Goal: Register for event/course

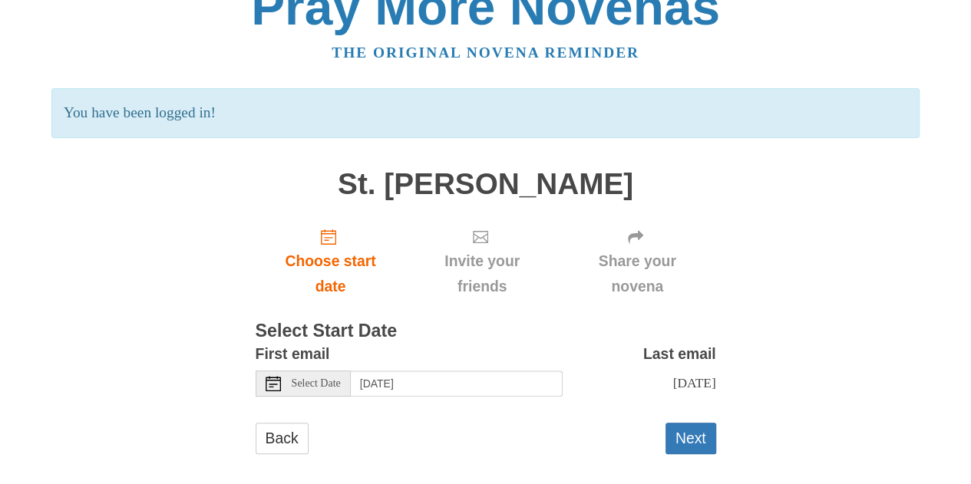
scroll to position [46, 0]
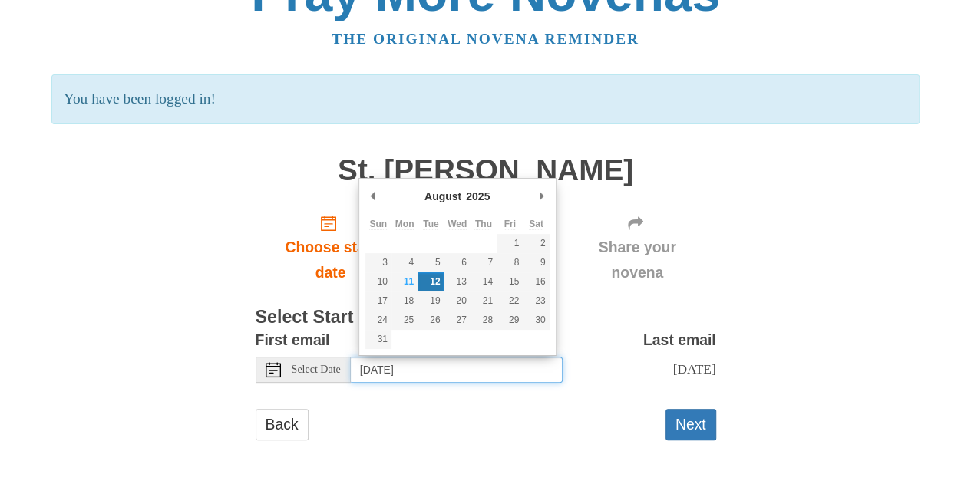
click at [438, 365] on input "Tuesday, August 12th" at bounding box center [457, 370] width 212 height 26
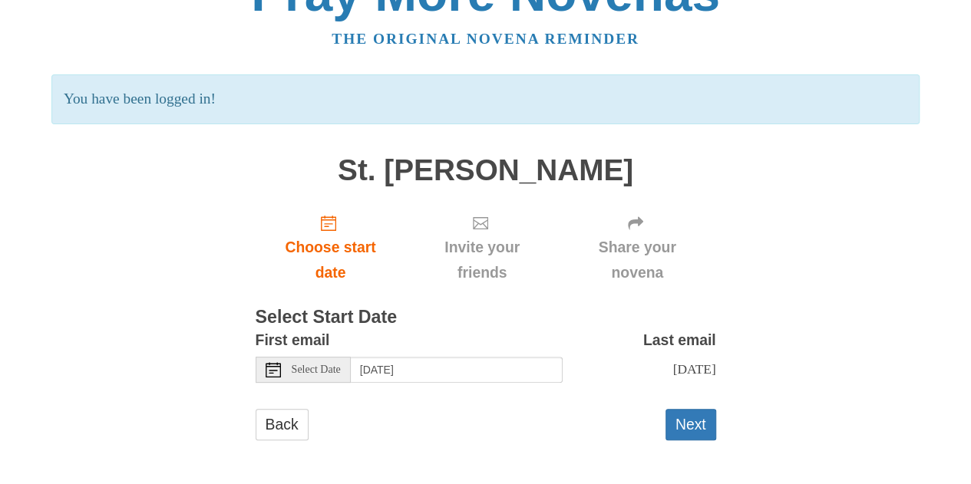
click at [333, 372] on span "Select Date" at bounding box center [316, 370] width 49 height 11
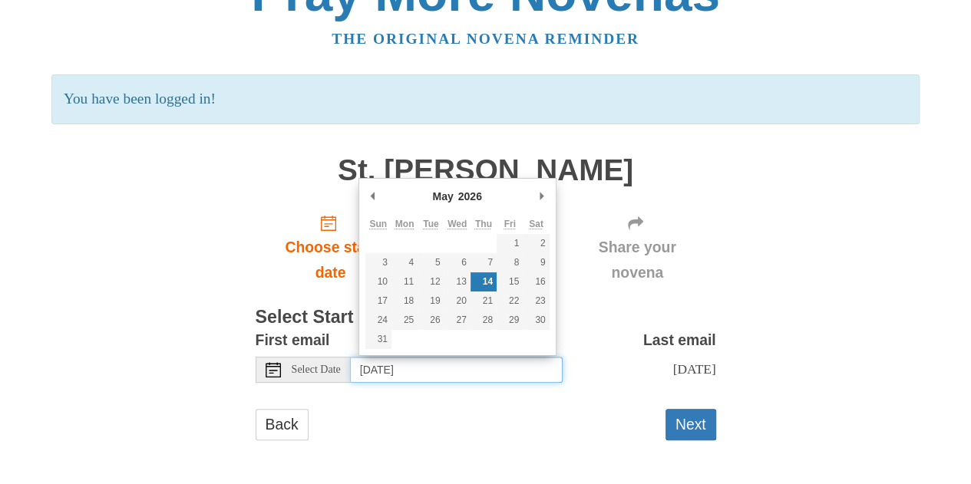
click at [476, 374] on input "Thursday, May 14th" at bounding box center [457, 370] width 212 height 26
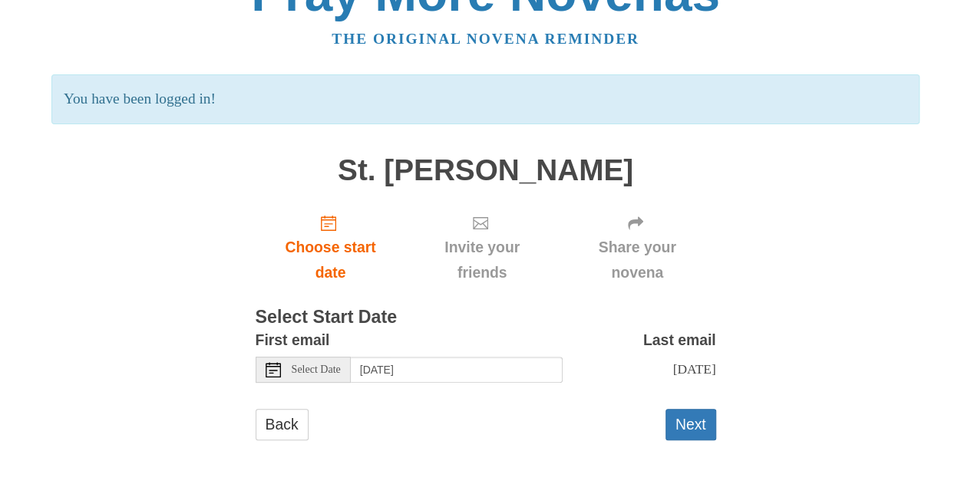
click at [478, 391] on div "First email Select Date Thursday, May 14th Last email Saturday, May 23rd Select…" at bounding box center [486, 361] width 461 height 67
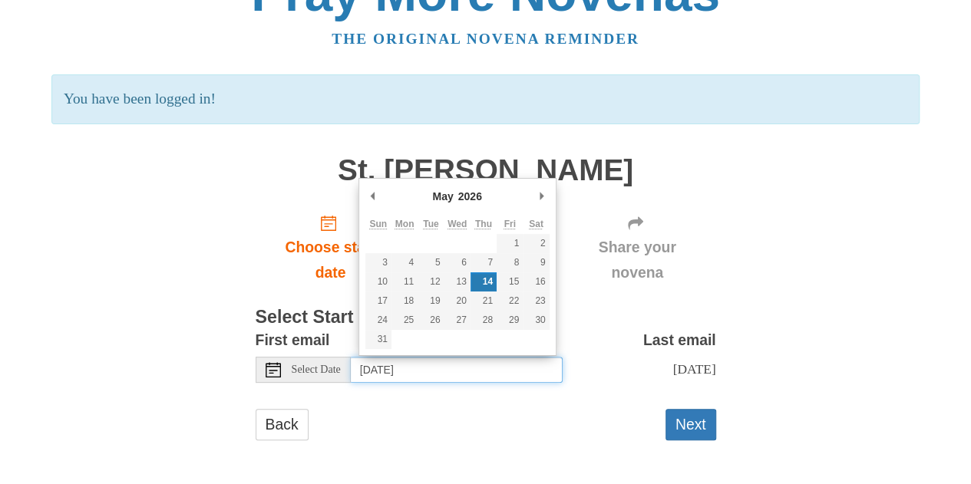
click at [538, 374] on input "Thursday, May 14th" at bounding box center [457, 370] width 212 height 26
type input "Wednesday, May 13th"
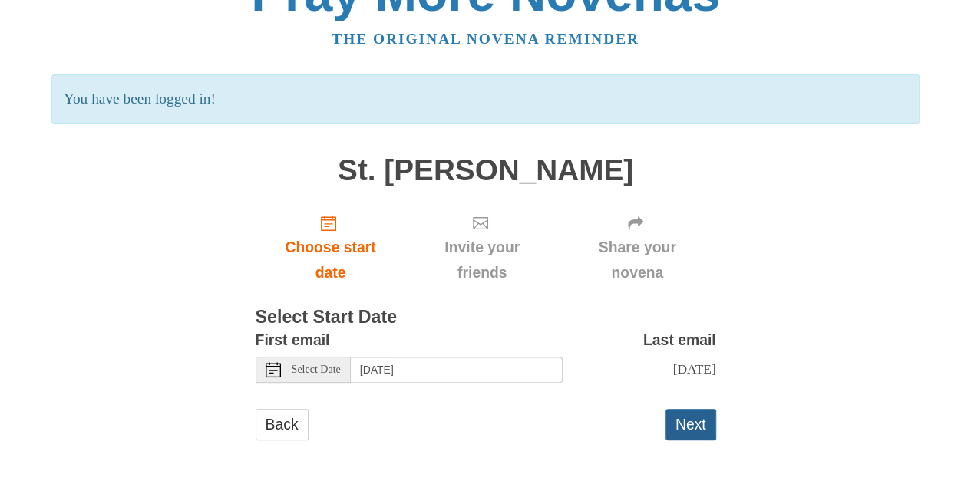
click at [679, 422] on button "Next" at bounding box center [691, 424] width 51 height 31
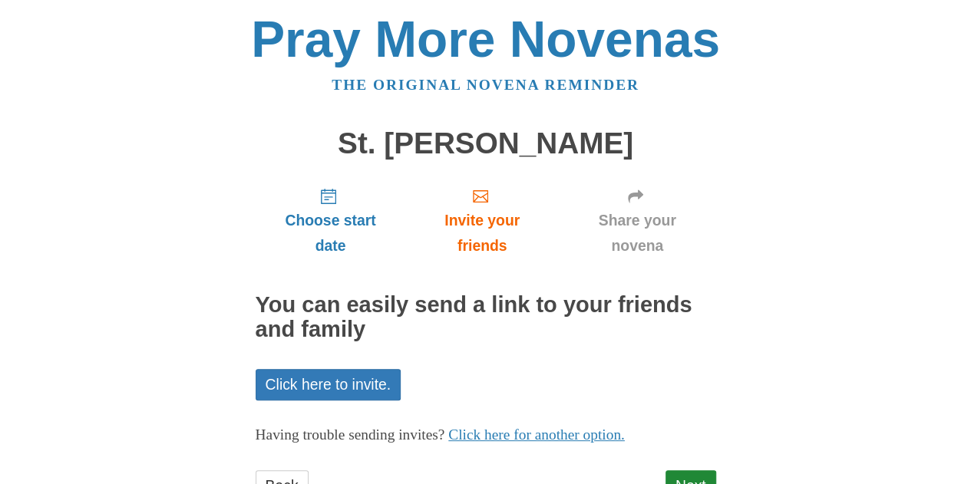
scroll to position [61, 0]
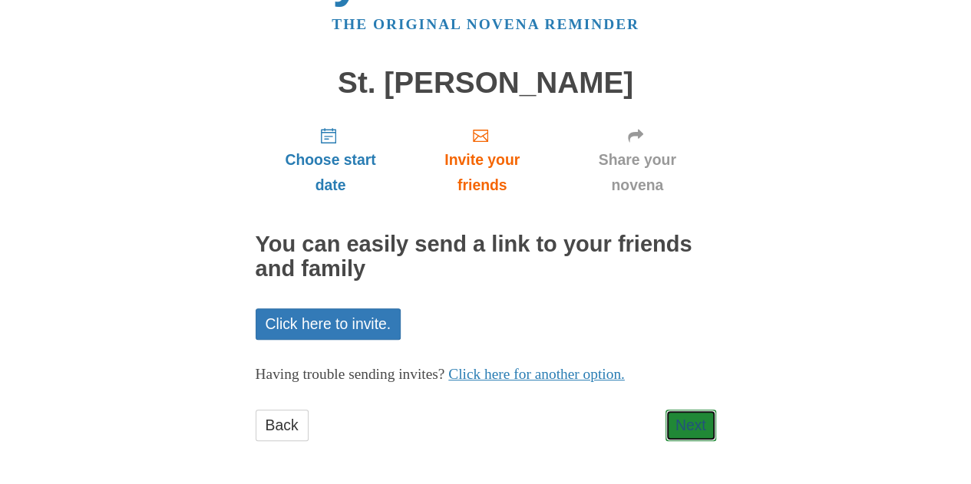
click at [679, 422] on link "Next" at bounding box center [691, 425] width 51 height 31
